Goal: Answer question/provide support

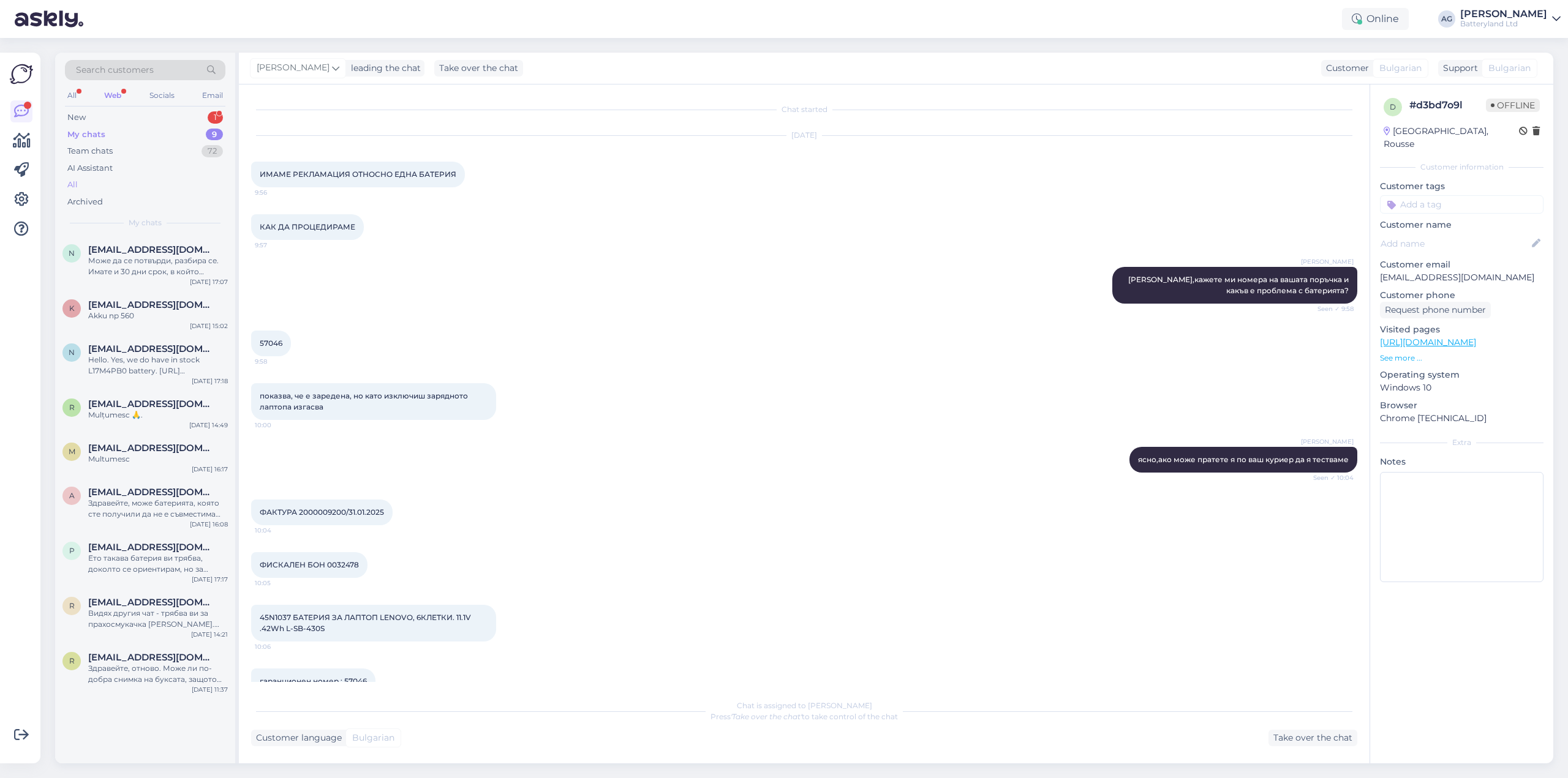
scroll to position [1879, 0]
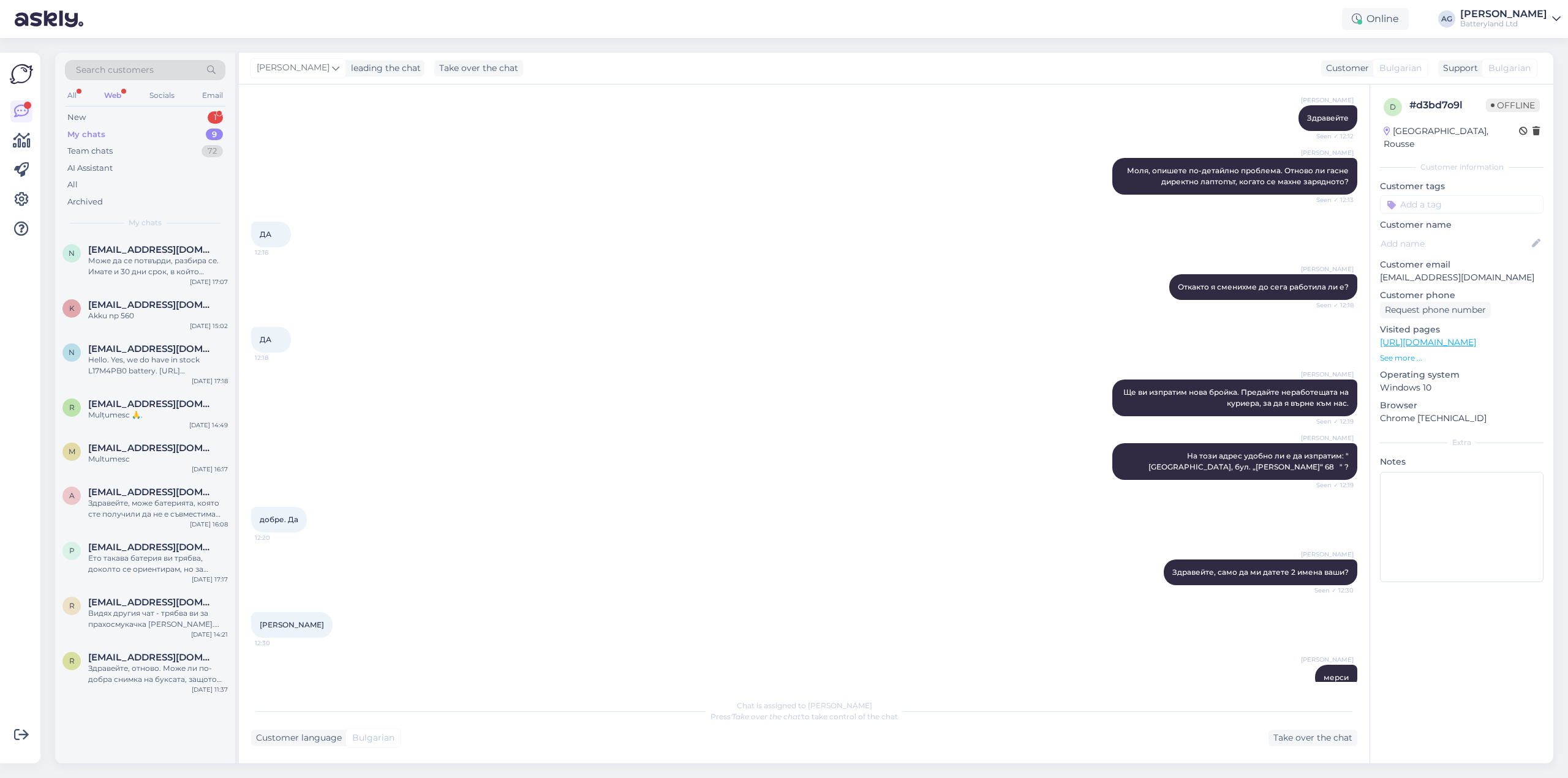
click at [115, 98] on div "Web" at bounding box center [113, 95] width 22 height 16
click at [86, 122] on div "New" at bounding box center [76, 117] width 18 height 13
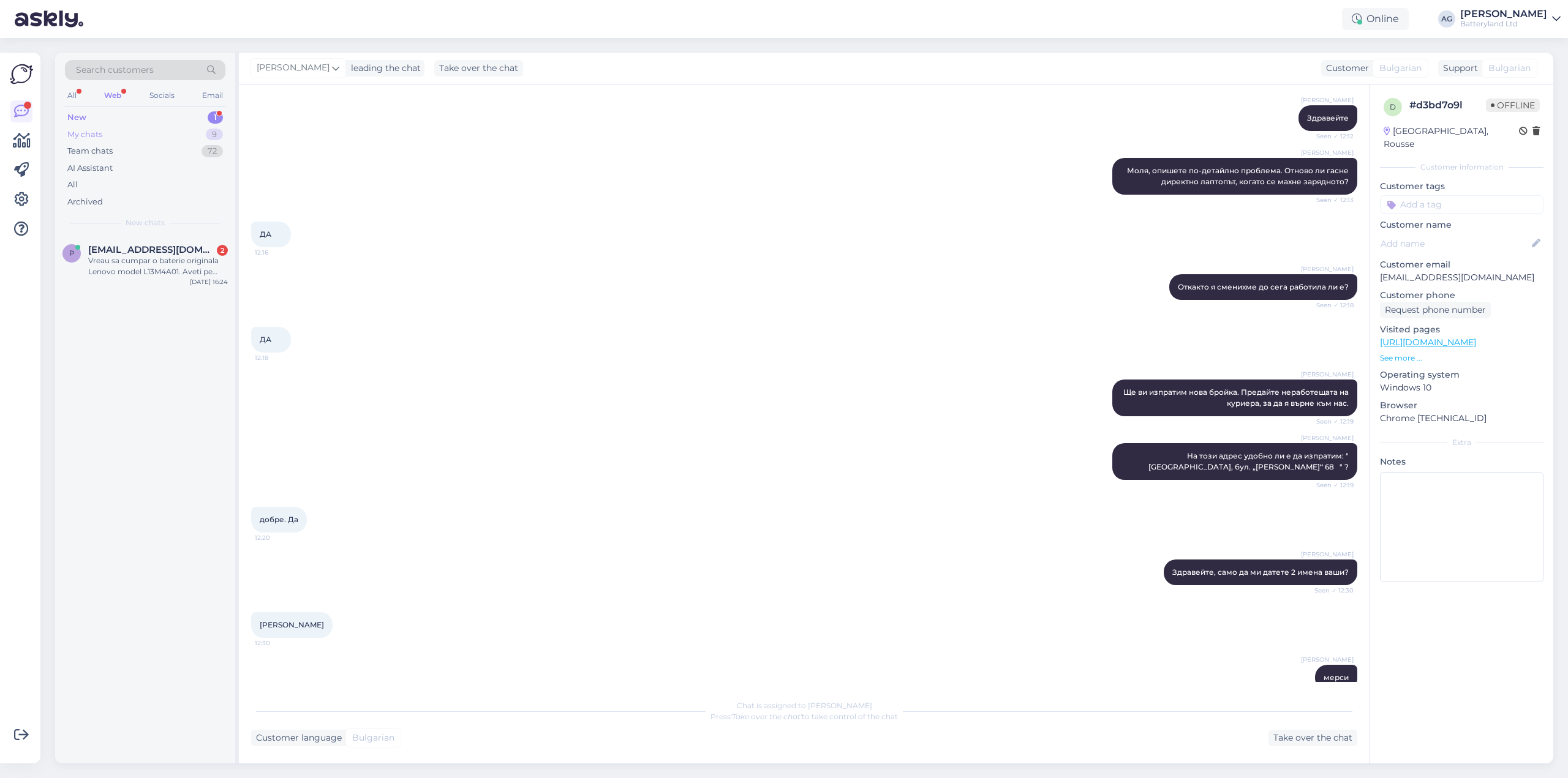
click at [86, 129] on div "My chats" at bounding box center [85, 135] width 35 height 13
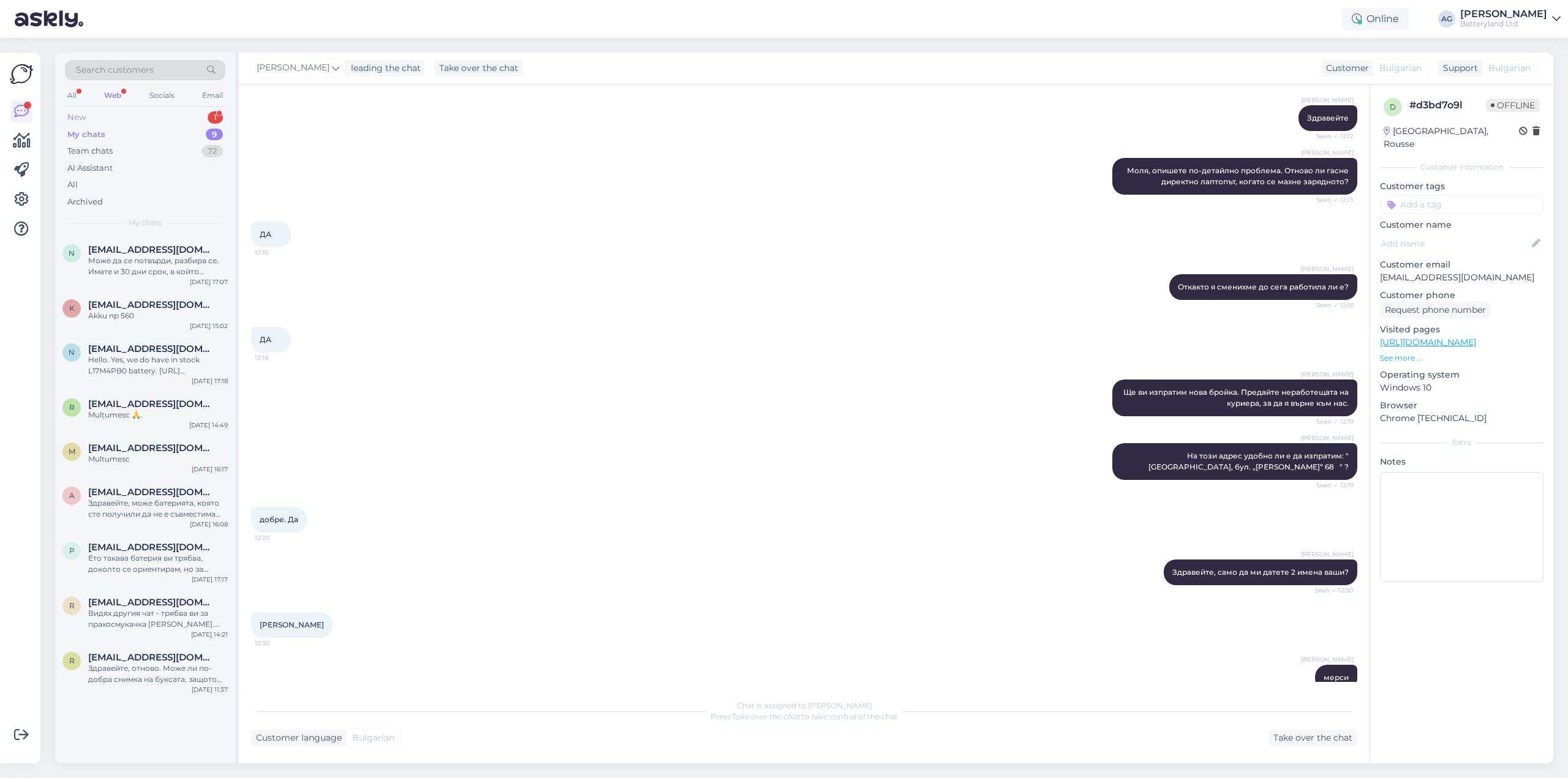
click at [84, 120] on div "New" at bounding box center [76, 117] width 18 height 13
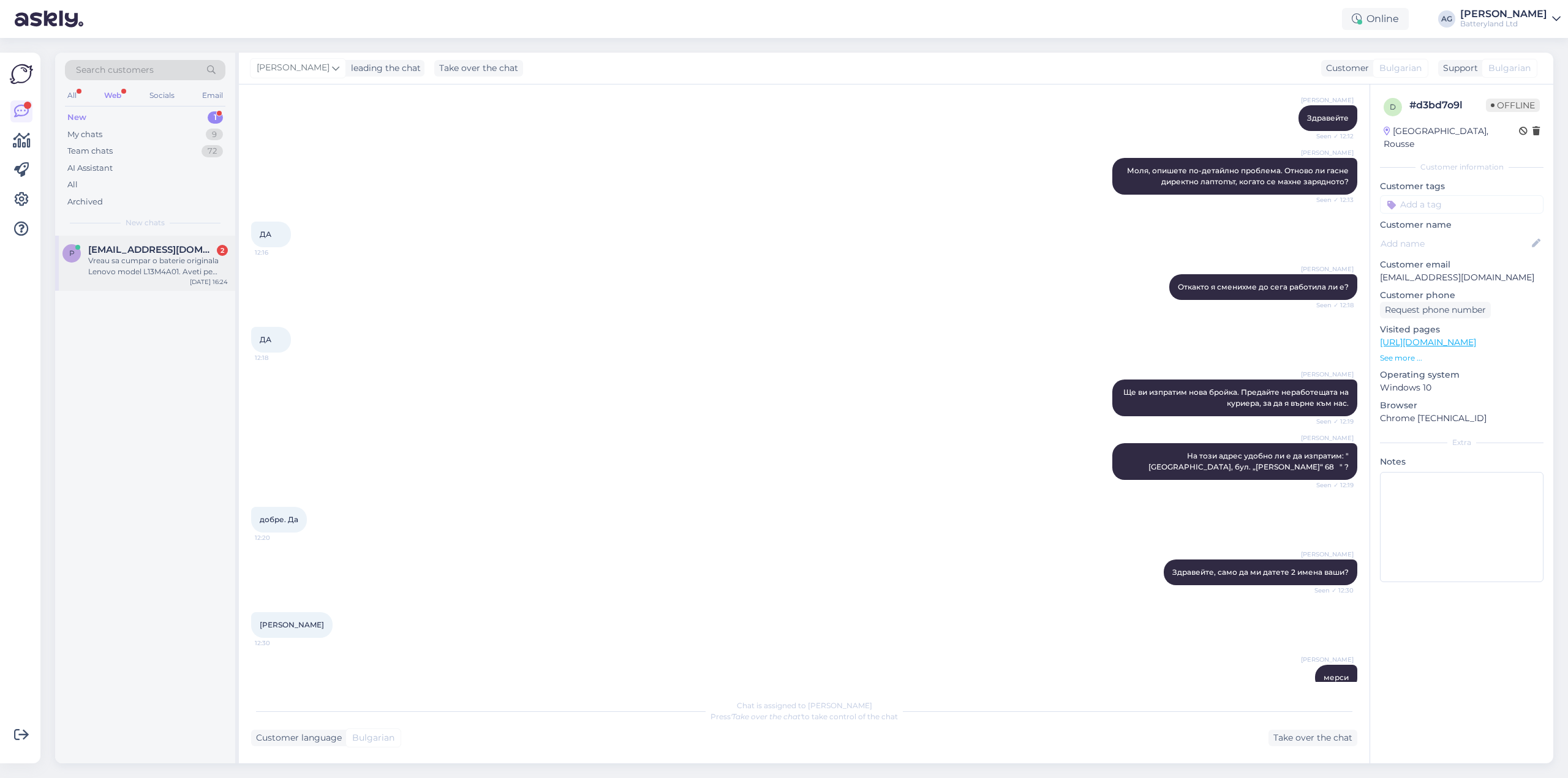
click at [148, 266] on div "Vreau sa cumpar o baterie originala Lenovo model L13M4A01. Aveti pe stoc?" at bounding box center [158, 266] width 139 height 22
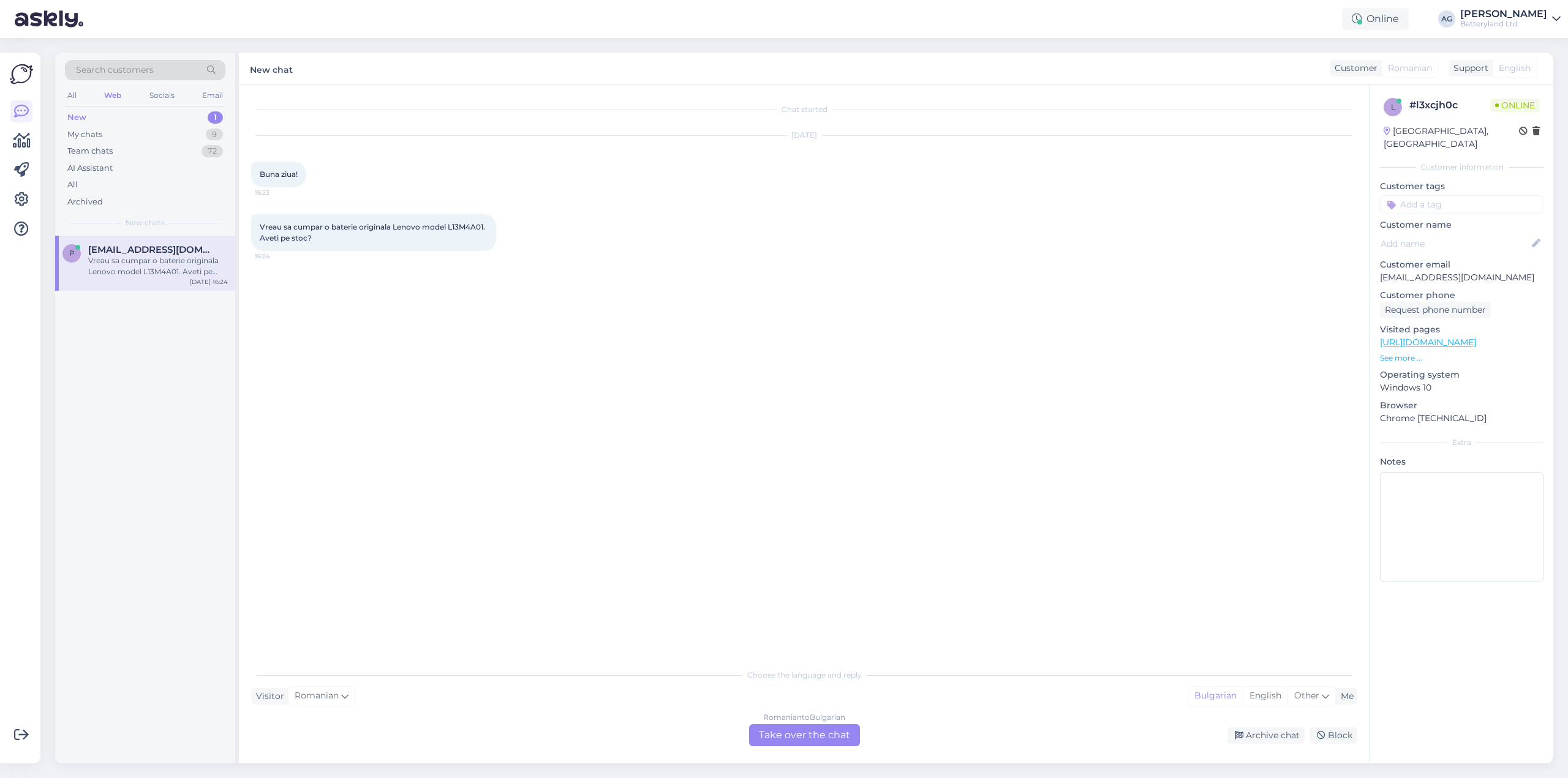
click at [315, 230] on span "Vreau sa cumpar o baterie originala Lenovo model L13M4A01. Aveti pe stoc?" at bounding box center [373, 232] width 227 height 20
copy div "Vreau sa cumpar o baterie originala Lenovo model L13M4A01. Aveti pe stoc? 16:24"
drag, startPoint x: 789, startPoint y: 740, endPoint x: 764, endPoint y: 692, distance: 54.1
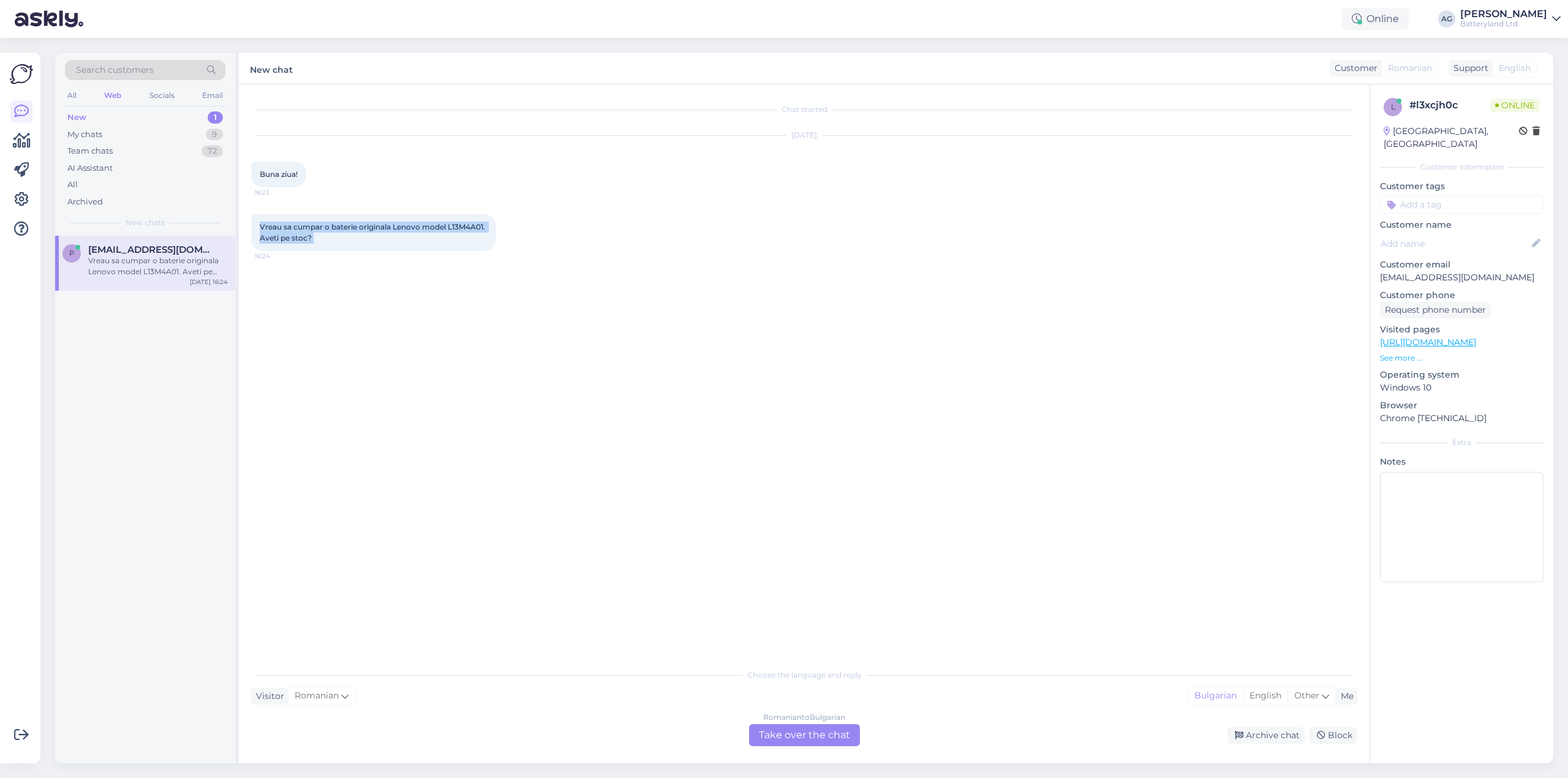
click at [789, 740] on div "Romanian to Bulgarian Take over the chat" at bounding box center [804, 735] width 111 height 22
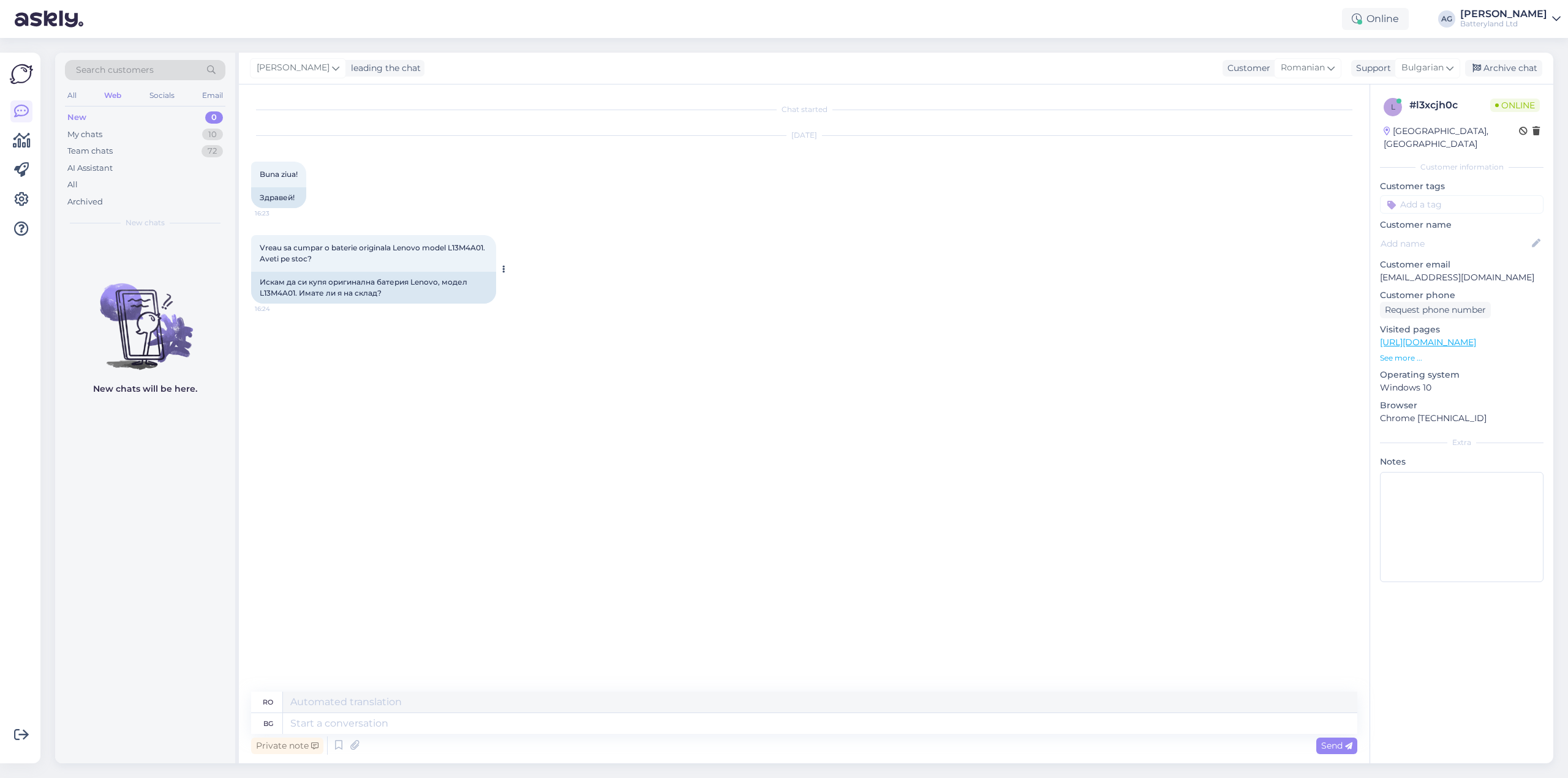
click at [285, 294] on div "Искам да си купя оригинална батерия Lenovo, модел L13M4A01. Имате ли я на склад?" at bounding box center [373, 288] width 245 height 32
copy div "L13M4A01"
click at [440, 728] on textarea at bounding box center [820, 724] width 1075 height 21
type textarea "Здравейте"
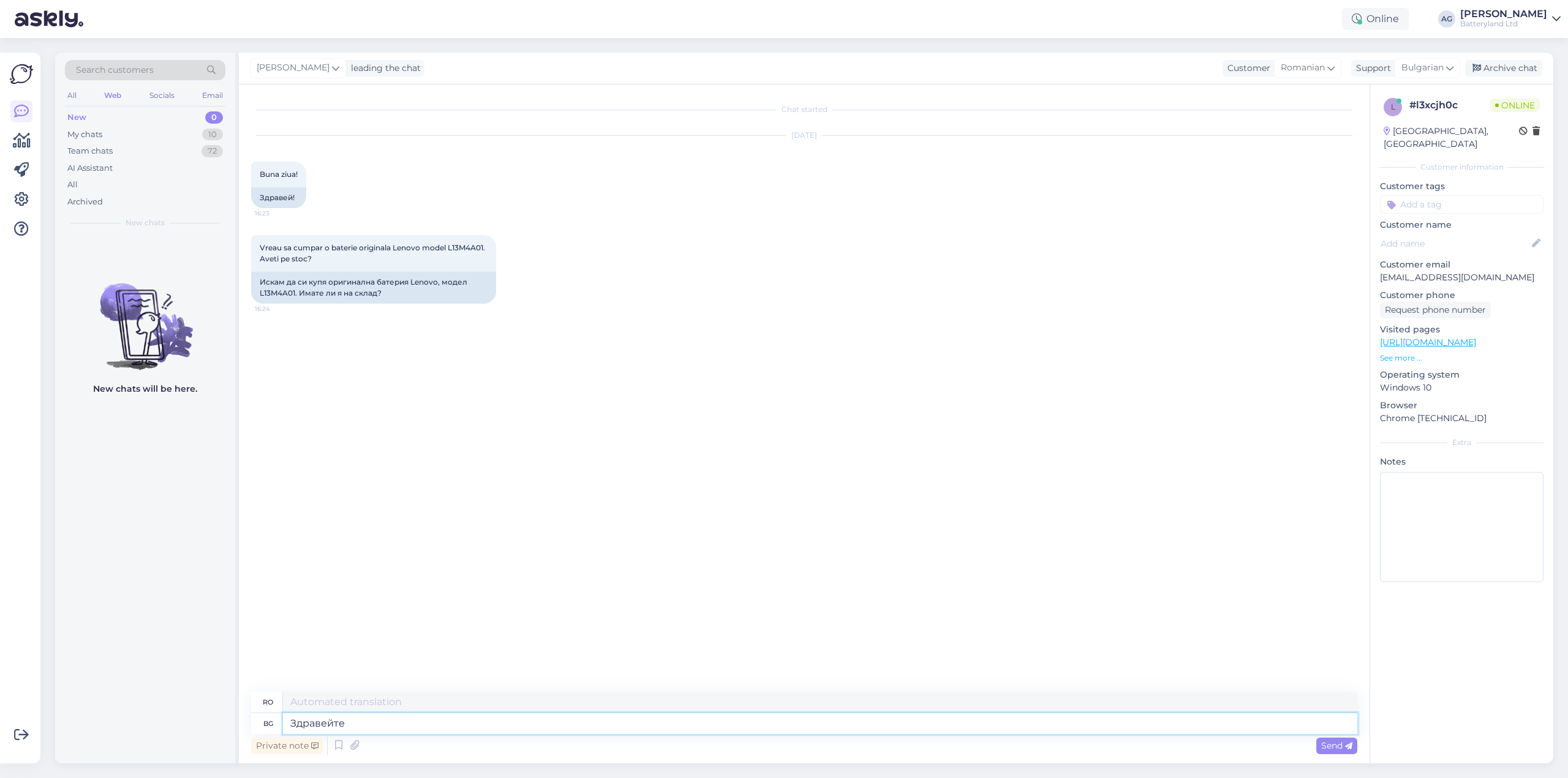
type textarea "Buna ziua"
click at [1466, 337] on link "[URL][DOMAIN_NAME]" at bounding box center [1429, 341] width 96 height 11
click at [416, 726] on textarea at bounding box center [820, 724] width 1075 height 21
type textarea "Не м"
type textarea "Nu"
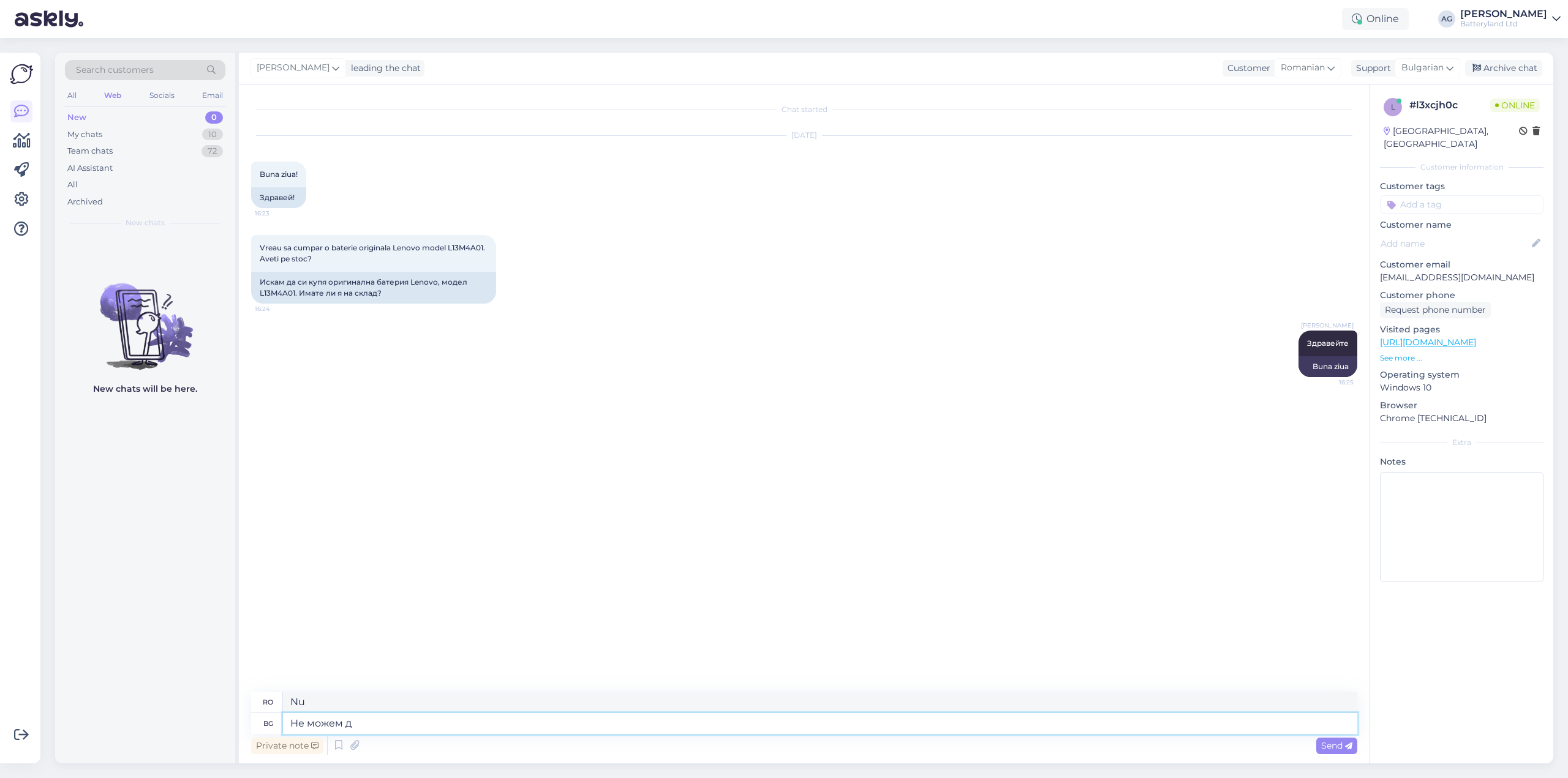
type textarea "Не можем да"
type textarea "Nu putem"
type textarea "Не можем да предложим о"
type textarea "Nu putem oferi"
type textarea "Не можем да предложим оригинална бат"
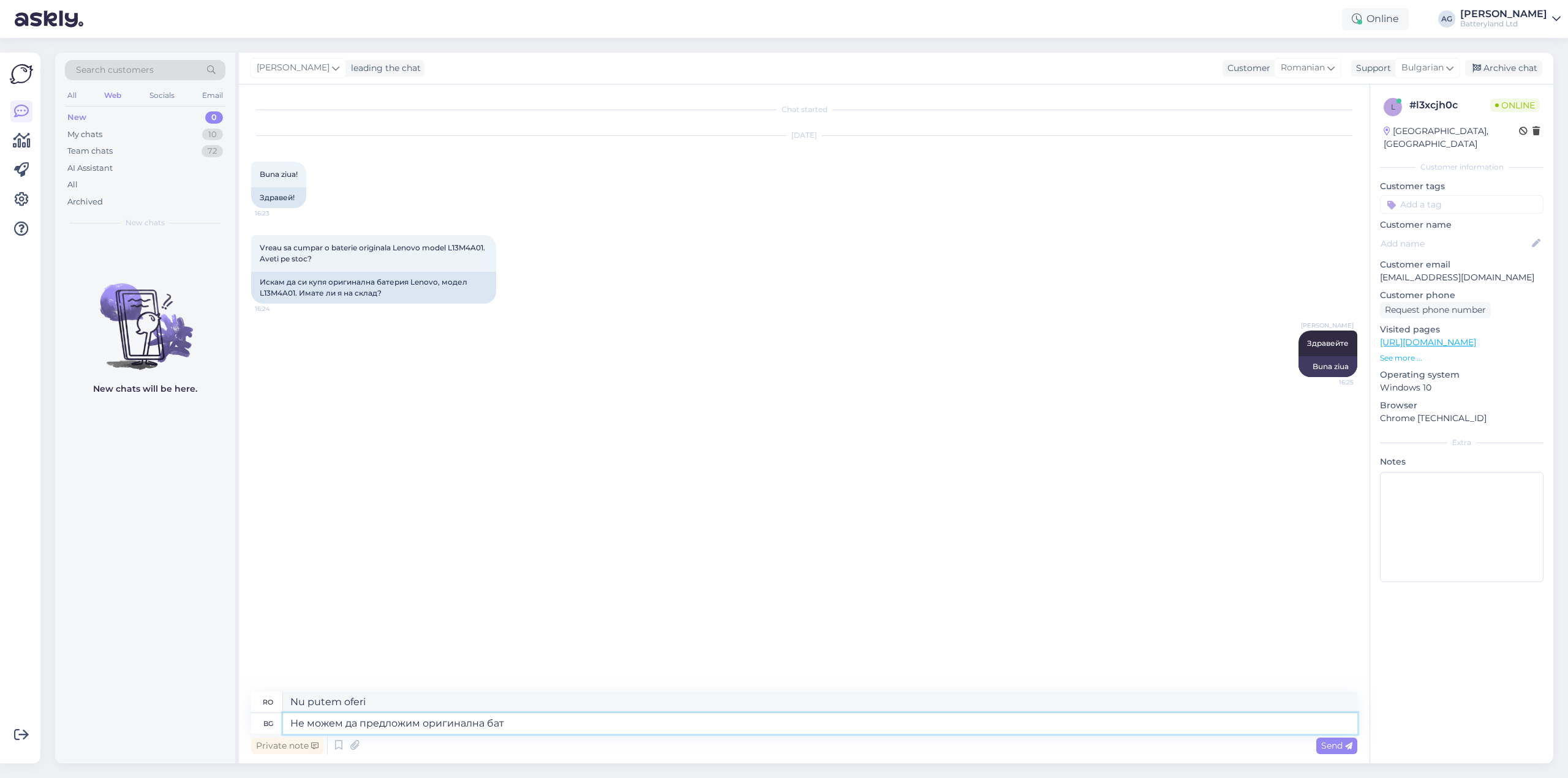
type textarea "Nu putem oferi un original"
type textarea "Не можем да предложим оригинална батерия. И"
type textarea "Nu putem oferi o baterie originală."
type textarea "Не можем да предложим оригинална батерия. Имаме в"
type textarea "Nu putem oferi o baterie originală. Avem"
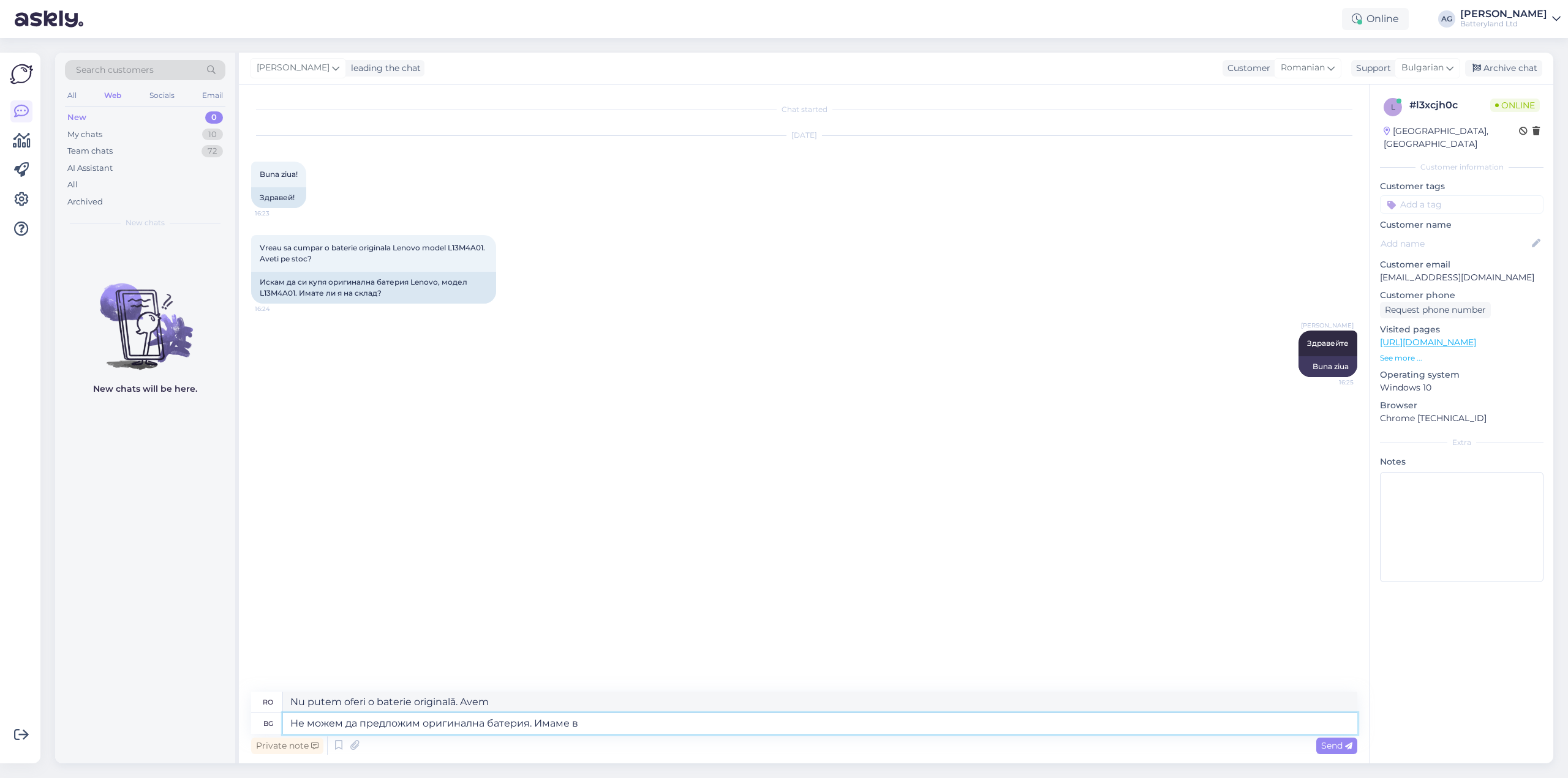
type textarea "Не можем да предложим оригинална батерия. Имаме в н"
type textarea "Nu putem oferi o baterie originală. Avem în"
type textarea "Не можем да предложим оригинална батерия. Имаме в наличност бате"
type textarea "Nu putem oferi o baterie originală. Avem una în stoc."
type textarea "Не можем да предложим оригинална батерия. Имаме в наличност батерия з"
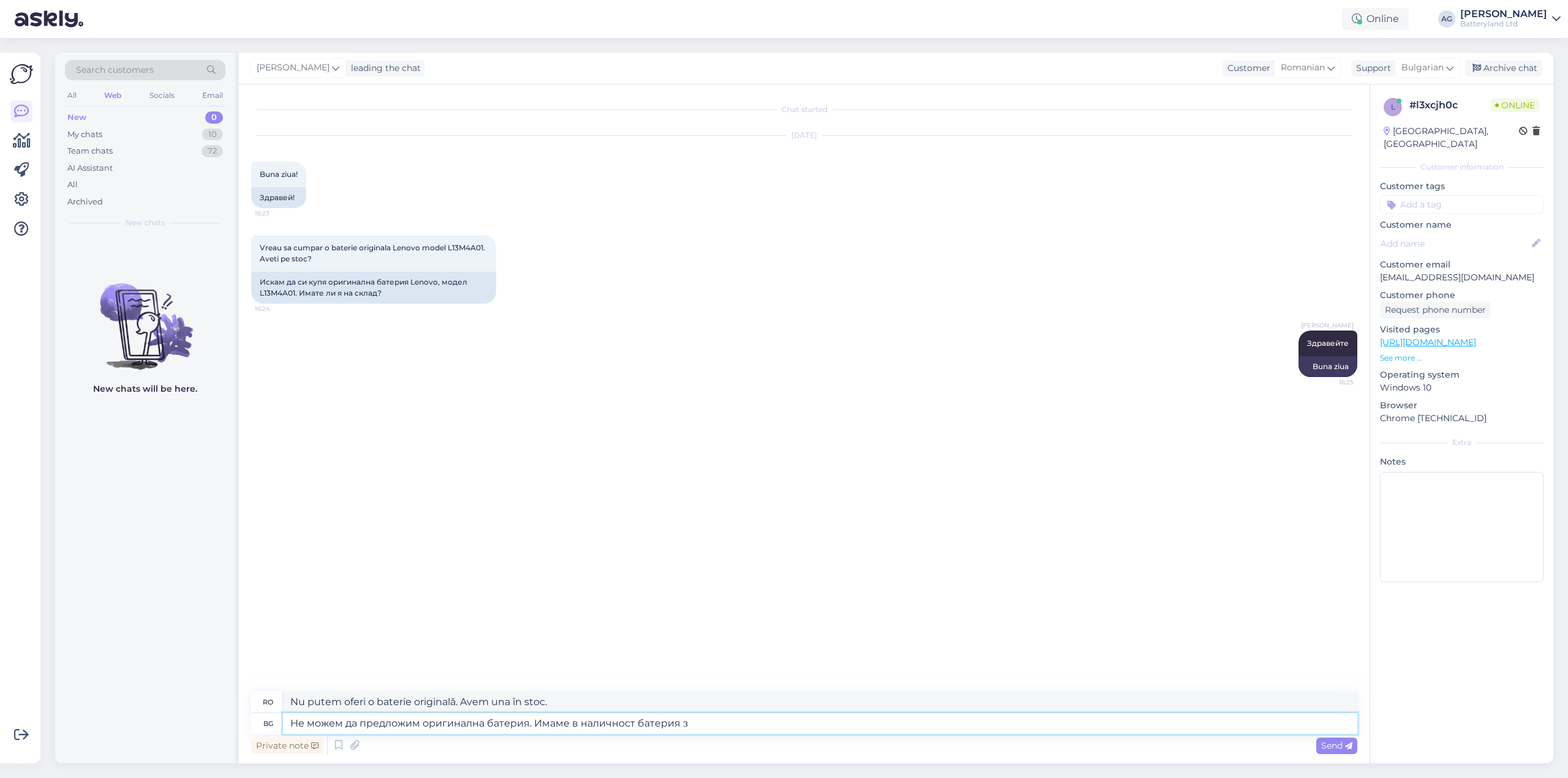
type textarea "Nu putem oferi o baterie originală. Avem o baterie în stoc."
type textarea "Не можем да предложим оригинална батерия. Имаме в наличност батерия заместител с"
type textarea "Nu putem oferi o baterie originală. Avem o baterie de schimb în stoc."
type textarea "Не можем да предложим оригинална батерия. Имаме в наличност батерия заместител …"
type textarea "Nu putem oferi o baterie originală. Avem o baterie de schimb în stoc la"
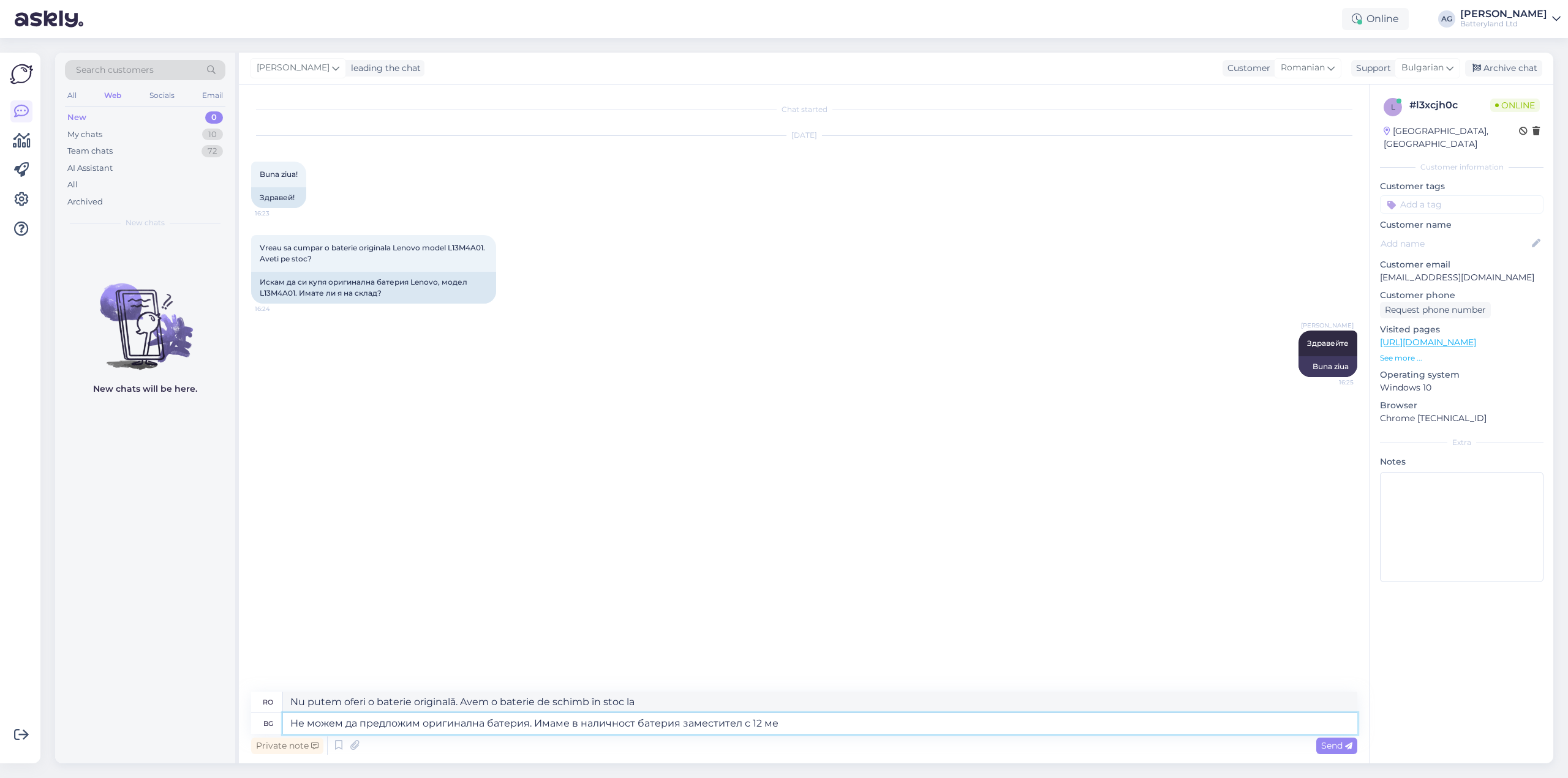
type textarea "Не можем да предложим оригинална батерия. Имаме в наличност батерия заместител …"
type textarea "Nu putem oferi o baterie originală. Avem o baterie de schimb în stoc cu 12"
type textarea "Не можем да предложим оригинална батерия. Имаме в наличност батерия заместител …"
type textarea "Nu putem oferi o baterie originală. Avem o baterie de schimb în stoc cu o garan…"
paste textarea "[URL][DOMAIN_NAME]"
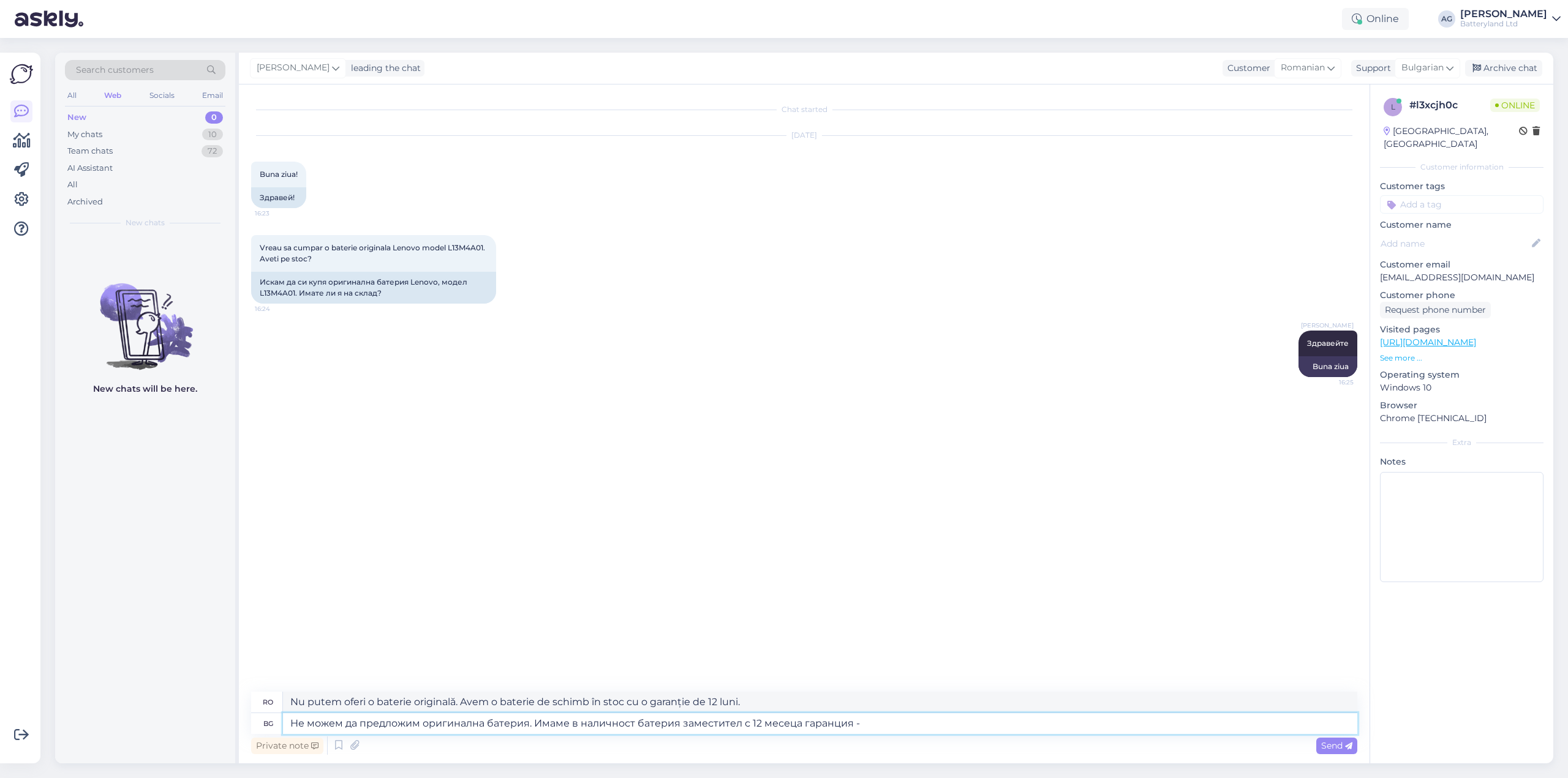
type textarea "Не можем да предложим оригинална батерия. Имаме в наличност батерия заместител …"
type textarea "Nu putem oferi o baterie originală. Avem o baterie de schimb în stoc cu o garan…"
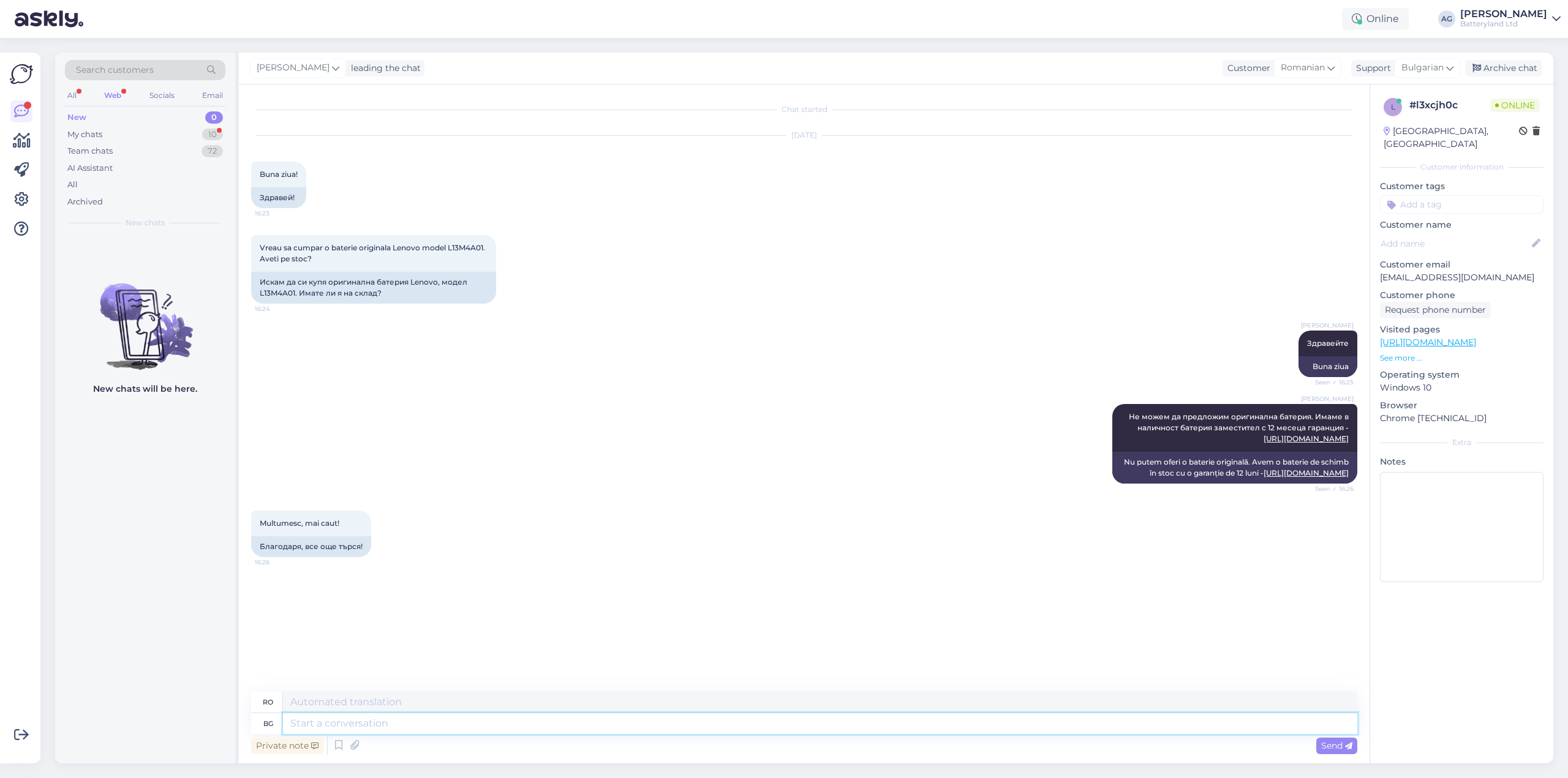
click at [457, 727] on textarea at bounding box center [820, 724] width 1075 height 21
click at [1506, 72] on div "Archive chat" at bounding box center [1504, 67] width 77 height 16
